Goal: Book appointment/travel/reservation

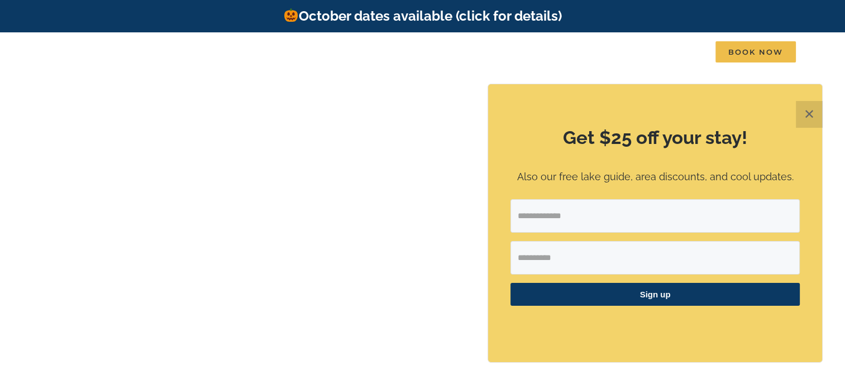
click at [804, 117] on button "✕" at bounding box center [809, 114] width 27 height 27
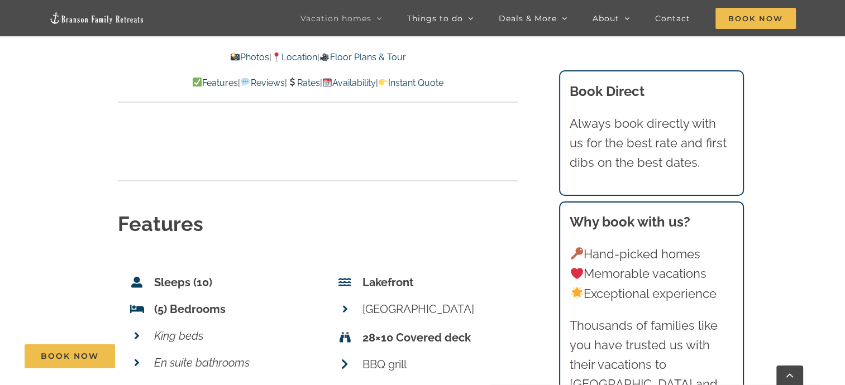
scroll to position [3798, 0]
